Goal: Task Accomplishment & Management: Manage account settings

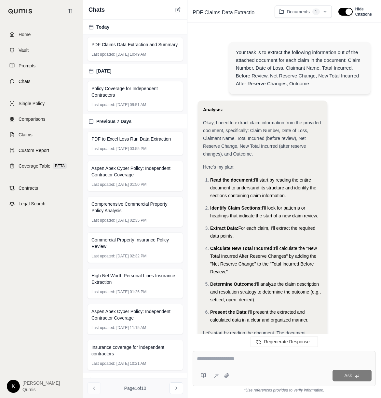
click at [15, 388] on html "Home Vault Prompts Chats Single Policy Comparisons Claims Custom Report Coverag…" at bounding box center [190, 199] width 381 height 398
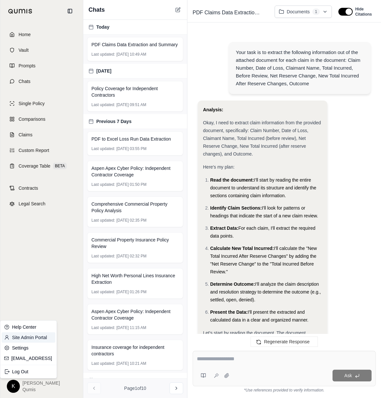
click at [44, 334] on link "Site Admin Portal" at bounding box center [29, 337] width 54 height 10
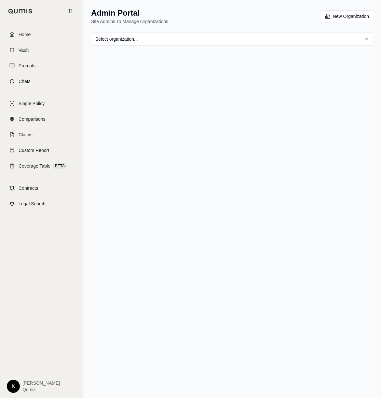
click at [135, 35] on html "Home Vault Prompts Chats Single Policy Comparisons Claims Custom Report Coverag…" at bounding box center [190, 199] width 381 height 398
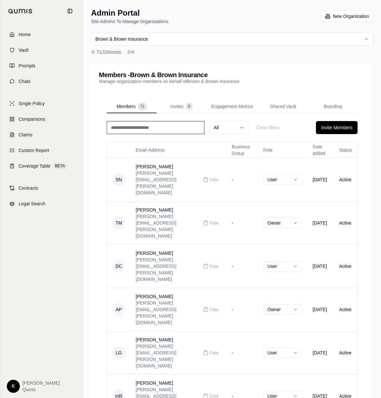
click at [144, 131] on input at bounding box center [156, 127] width 98 height 13
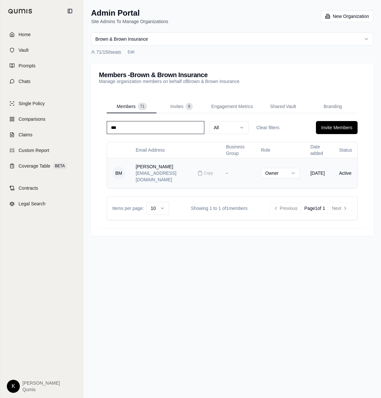
type input "***"
click at [153, 178] on td "[PERSON_NAME] [EMAIL_ADDRESS][DOMAIN_NAME] Copy" at bounding box center [175, 173] width 90 height 30
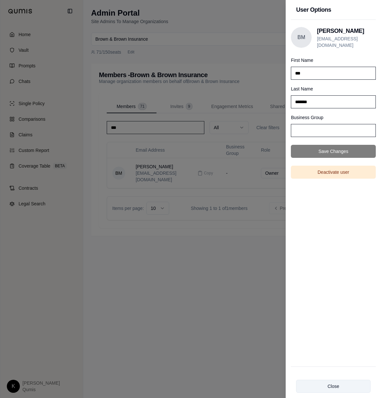
click at [334, 390] on button "Close" at bounding box center [333, 385] width 74 height 13
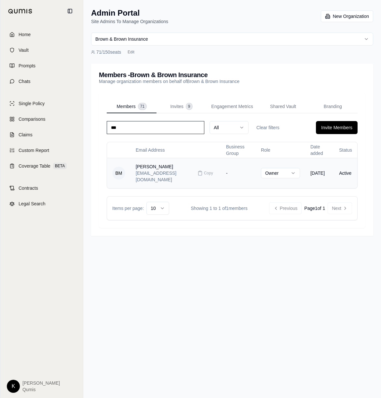
click at [343, 165] on td "Active" at bounding box center [345, 173] width 23 height 30
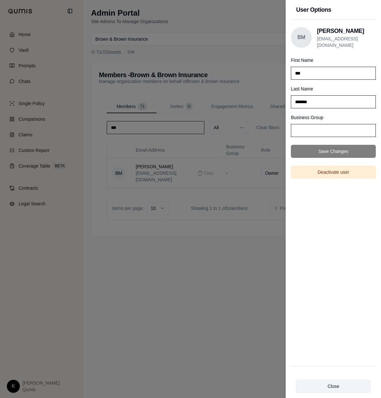
click at [331, 392] on button "Close" at bounding box center [333, 385] width 74 height 13
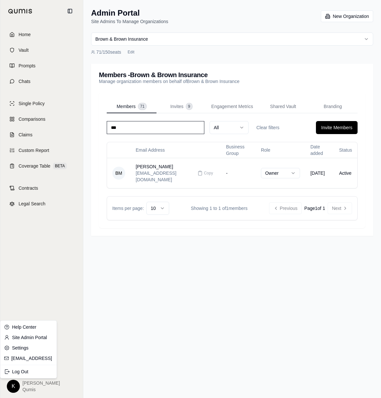
click at [16, 386] on html "Home Vault Prompts Chats Single Policy Comparisons Claims Custom Report Coverag…" at bounding box center [190, 199] width 381 height 398
click at [18, 374] on div "Log Out" at bounding box center [29, 371] width 54 height 10
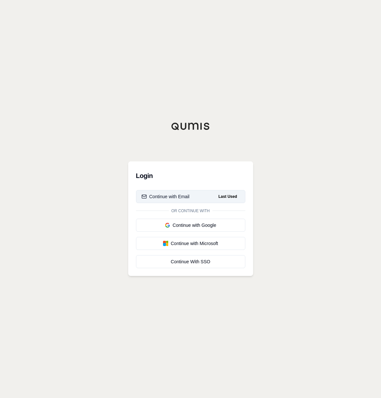
click at [191, 198] on button "Continue with Email Last Used" at bounding box center [190, 196] width 109 height 13
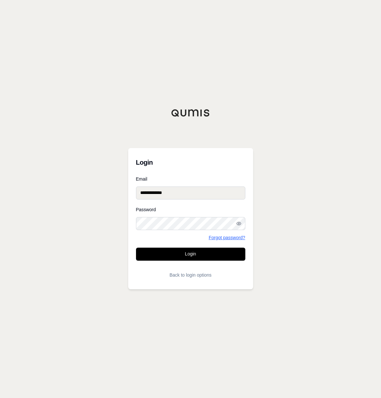
click at [218, 240] on link "Forgot password?" at bounding box center [226, 237] width 36 height 5
